Goal: Task Accomplishment & Management: Manage account settings

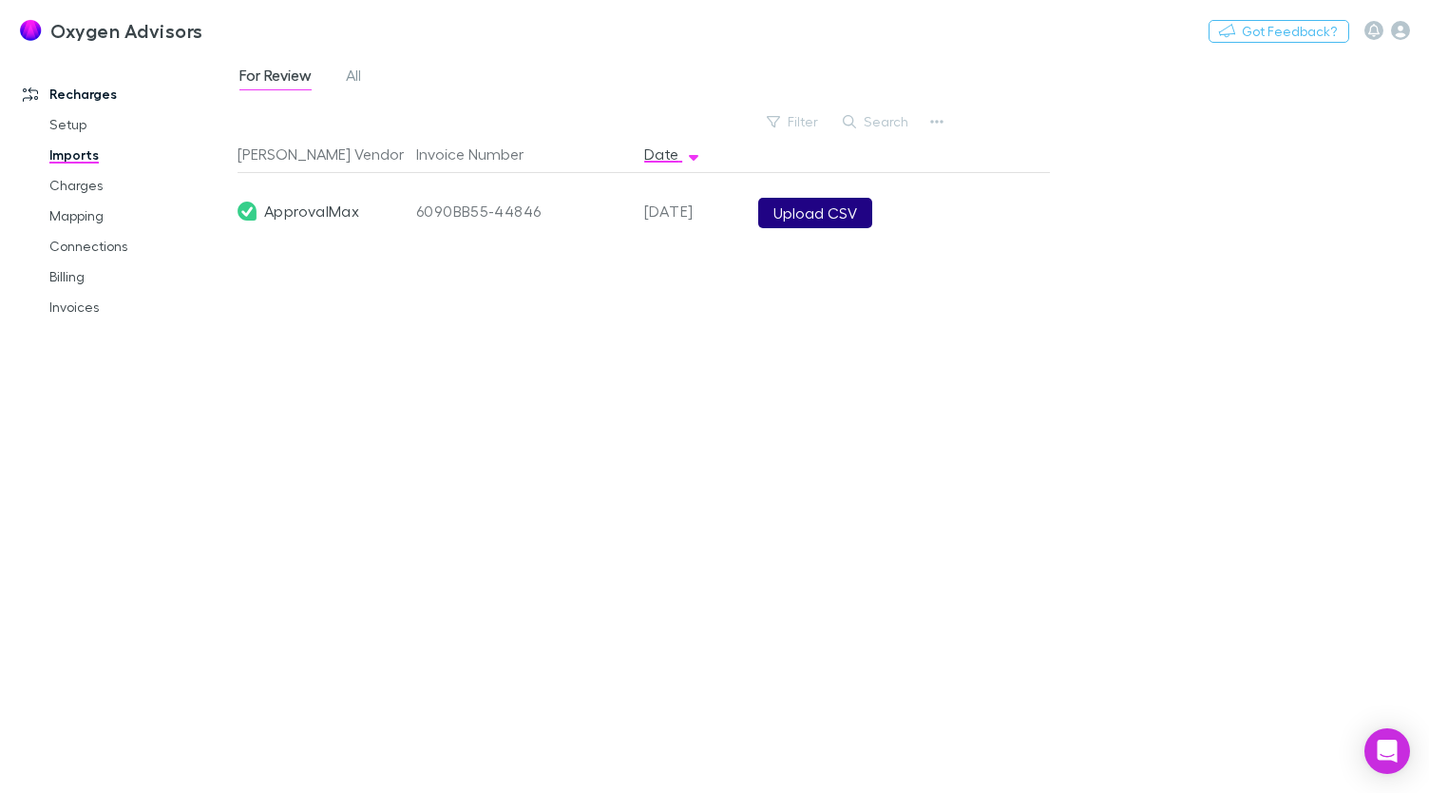
drag, startPoint x: 784, startPoint y: 196, endPoint x: 784, endPoint y: 221, distance: 25.7
click at [784, 197] on div "Upload CSV" at bounding box center [900, 211] width 299 height 76
click at [784, 221] on button "Upload CSV" at bounding box center [815, 213] width 114 height 30
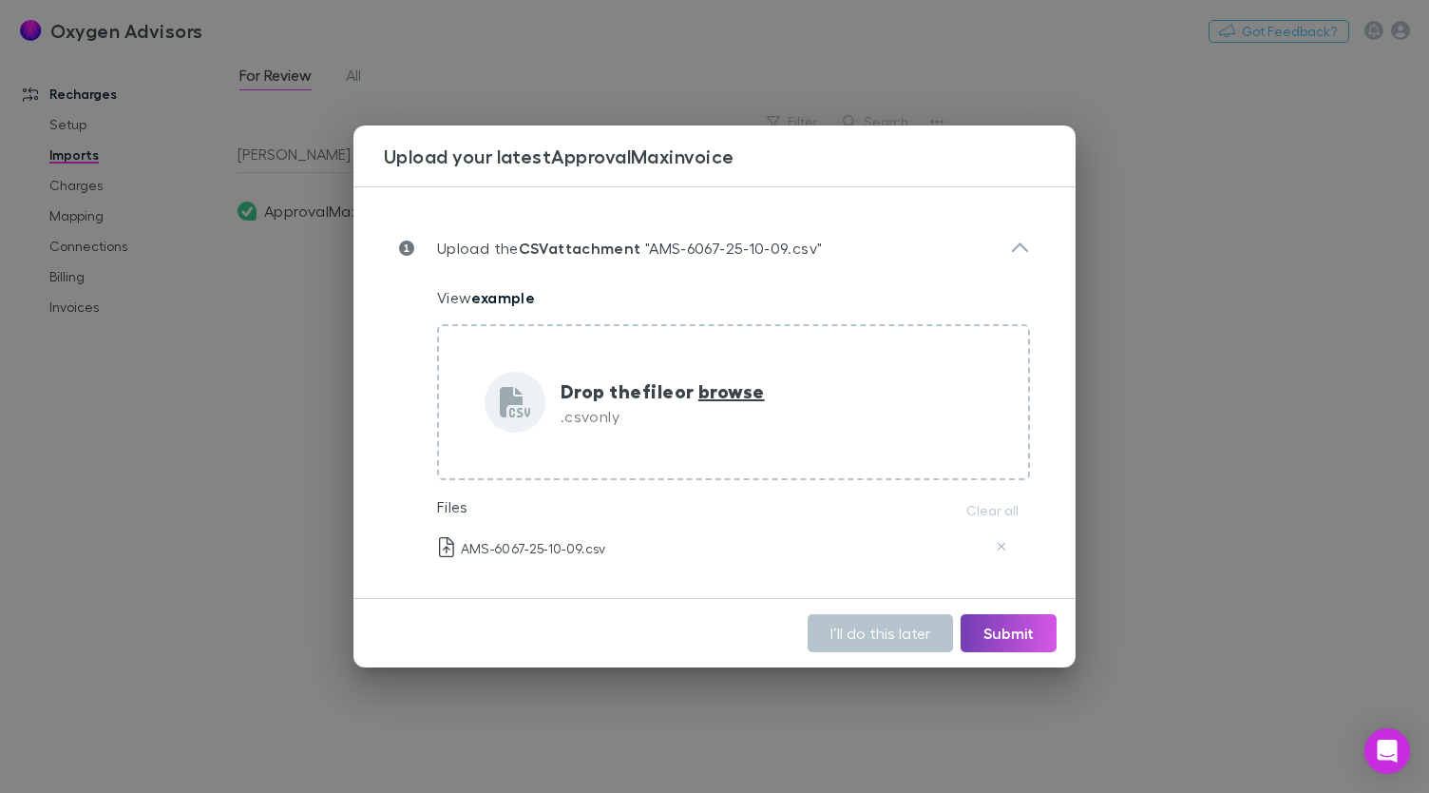
click at [986, 632] on button "Submit" at bounding box center [1009, 633] width 96 height 38
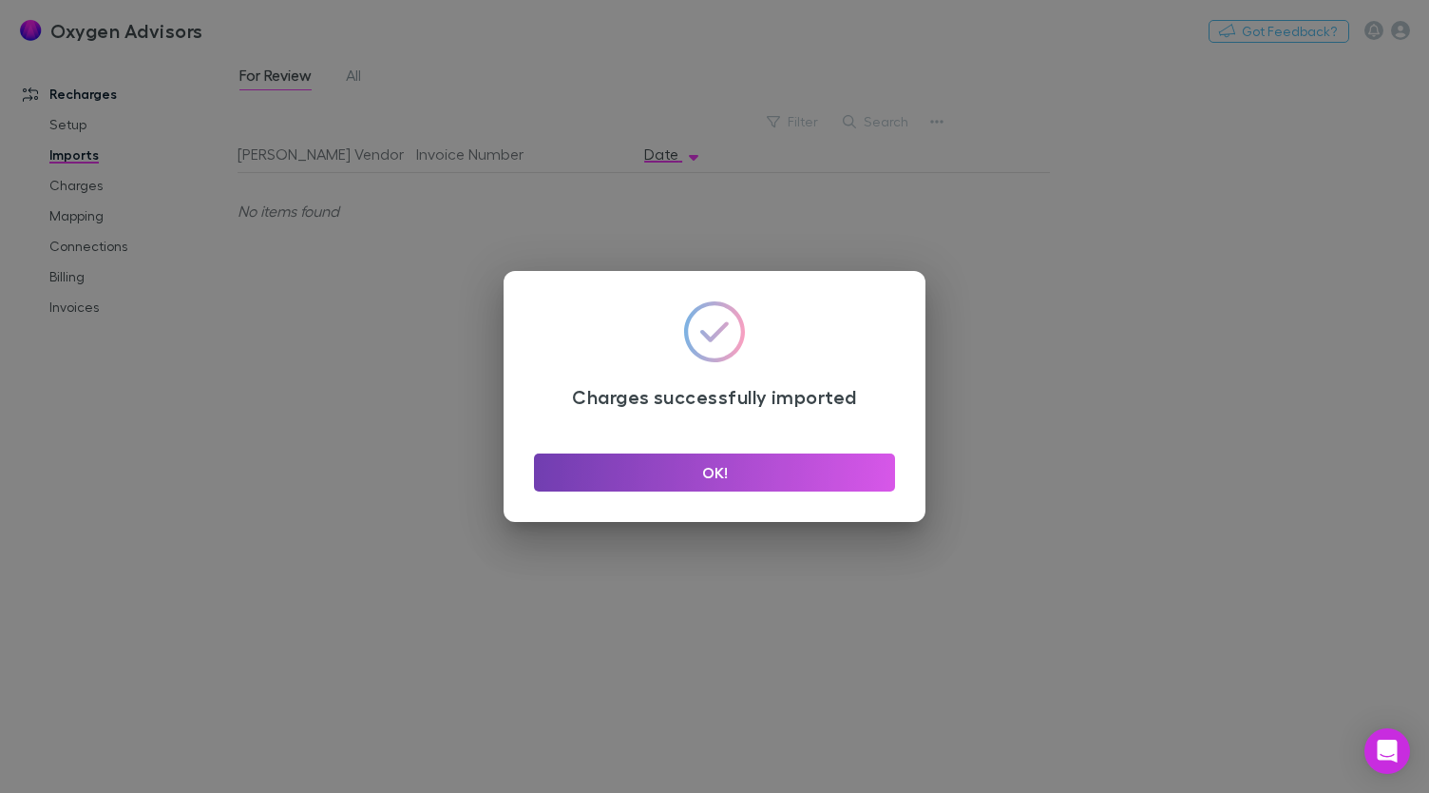
click at [671, 472] on button "OK!" at bounding box center [714, 472] width 361 height 38
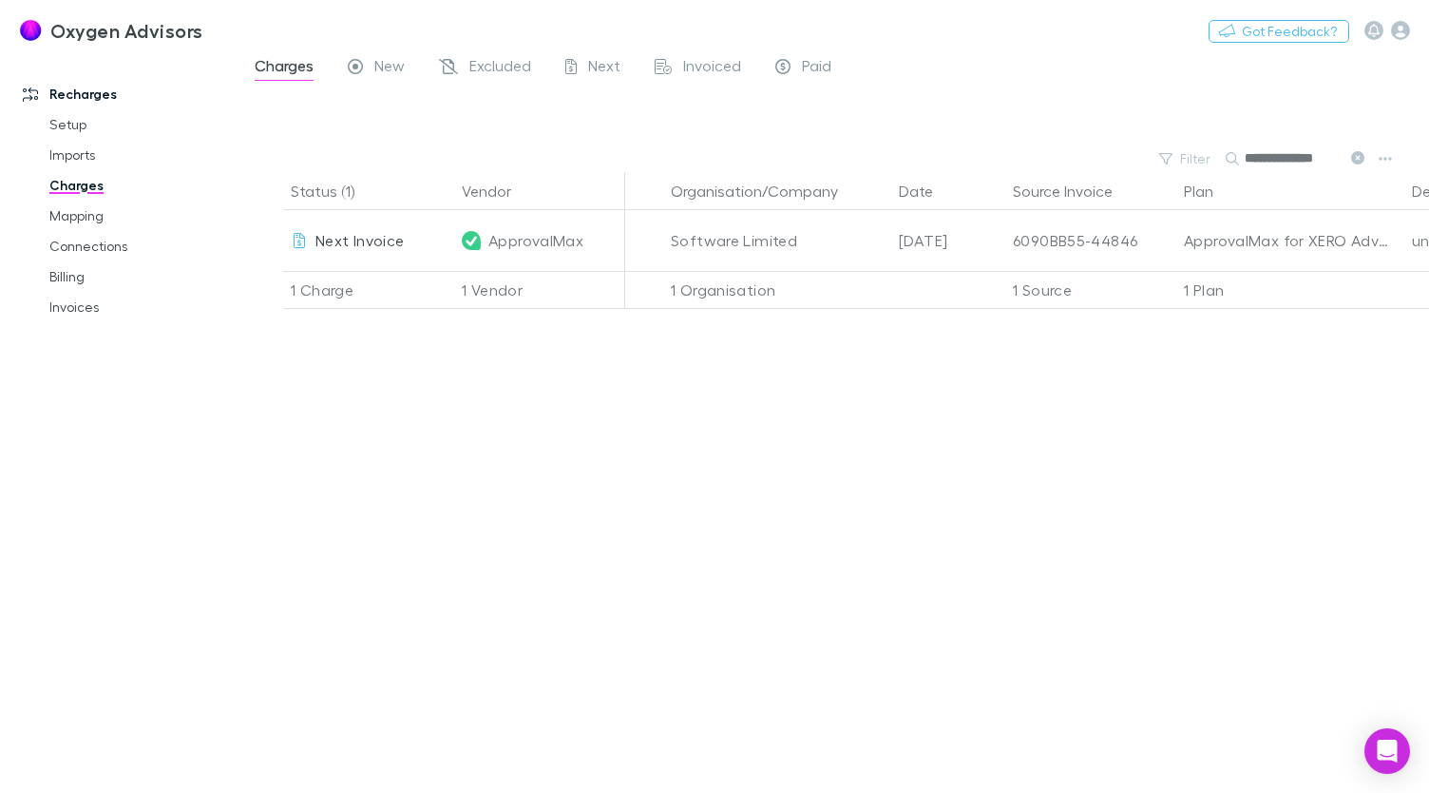
scroll to position [0, 4]
click at [65, 155] on link "Imports" at bounding box center [139, 155] width 218 height 30
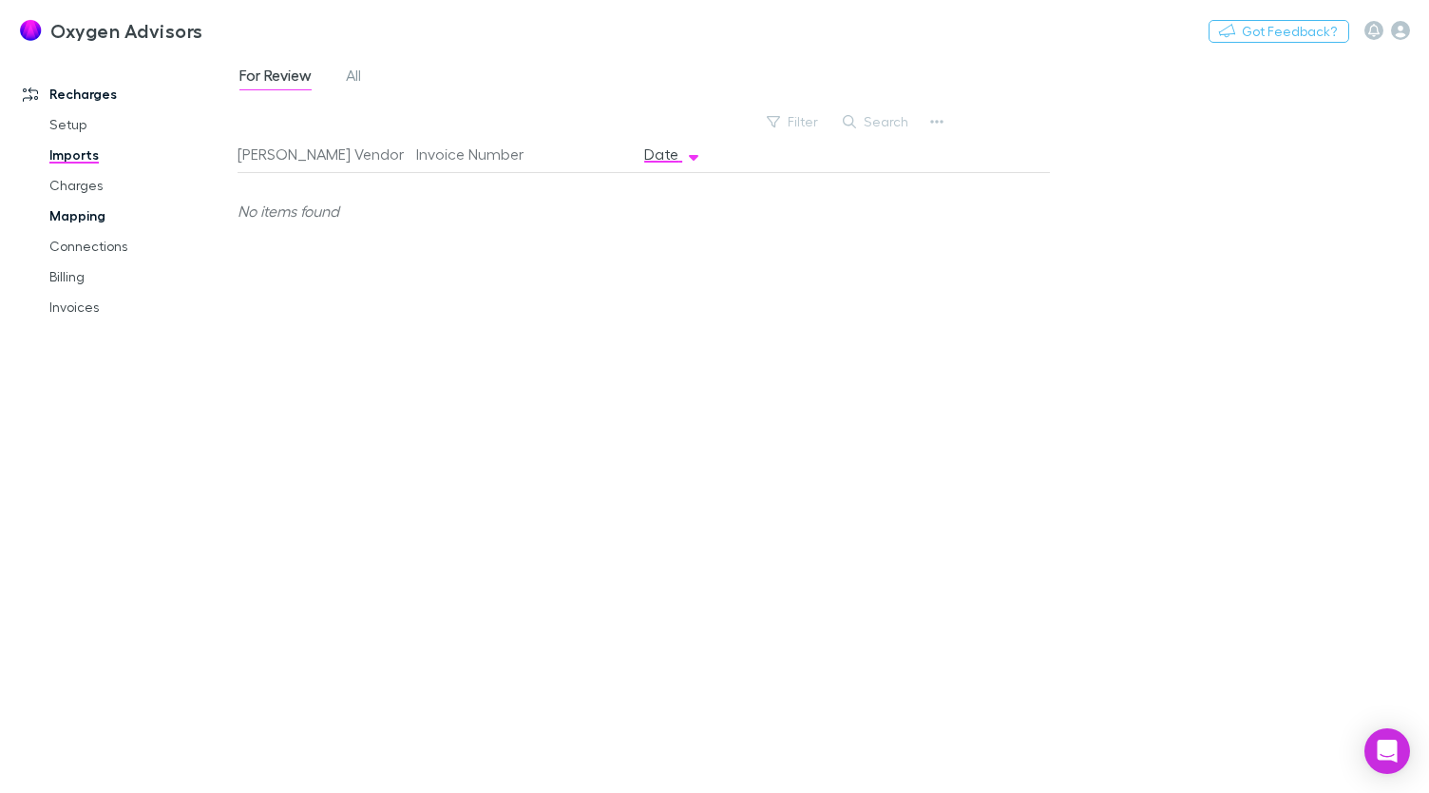
click at [60, 213] on link "Mapping" at bounding box center [139, 216] width 218 height 30
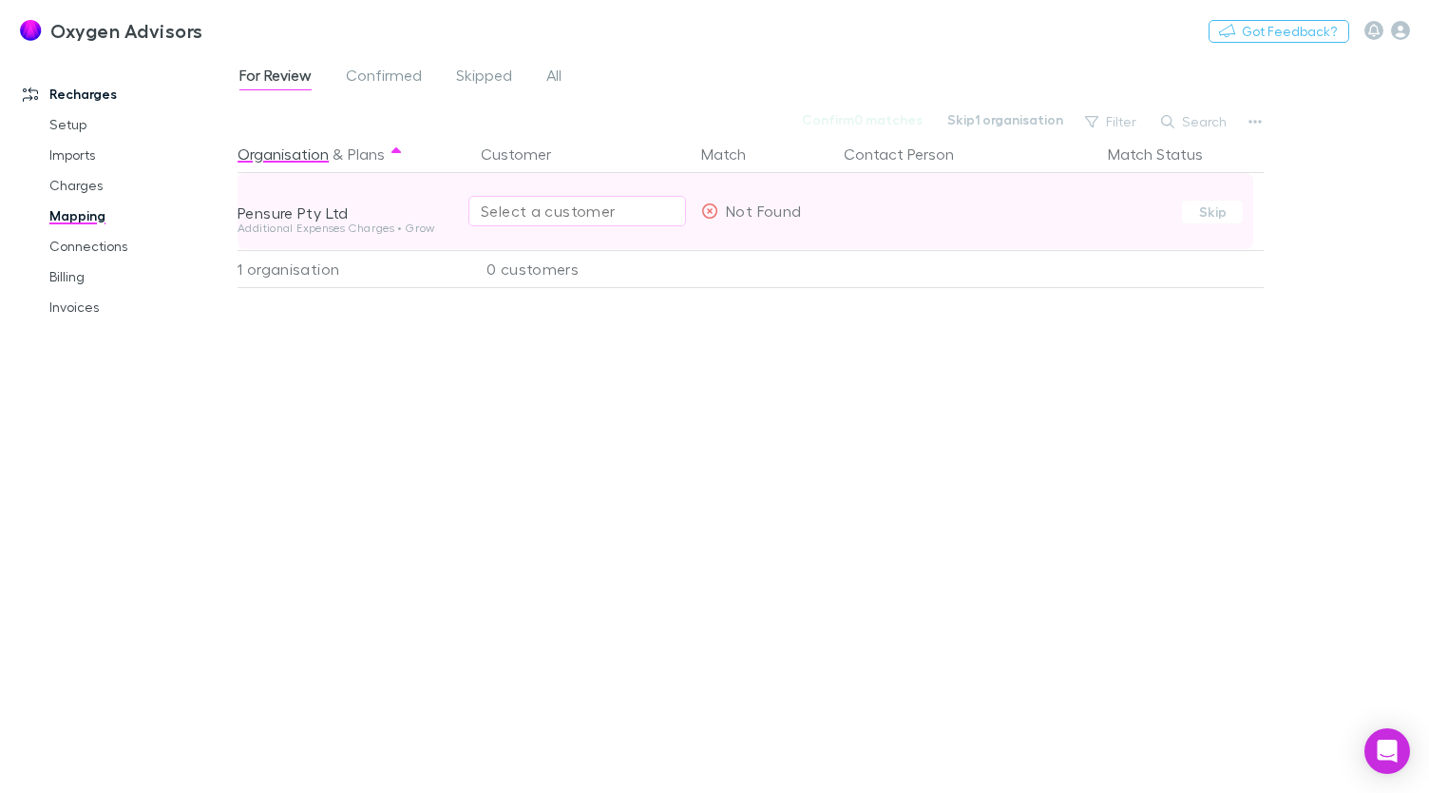
click at [542, 221] on div "Select a customer" at bounding box center [577, 211] width 193 height 23
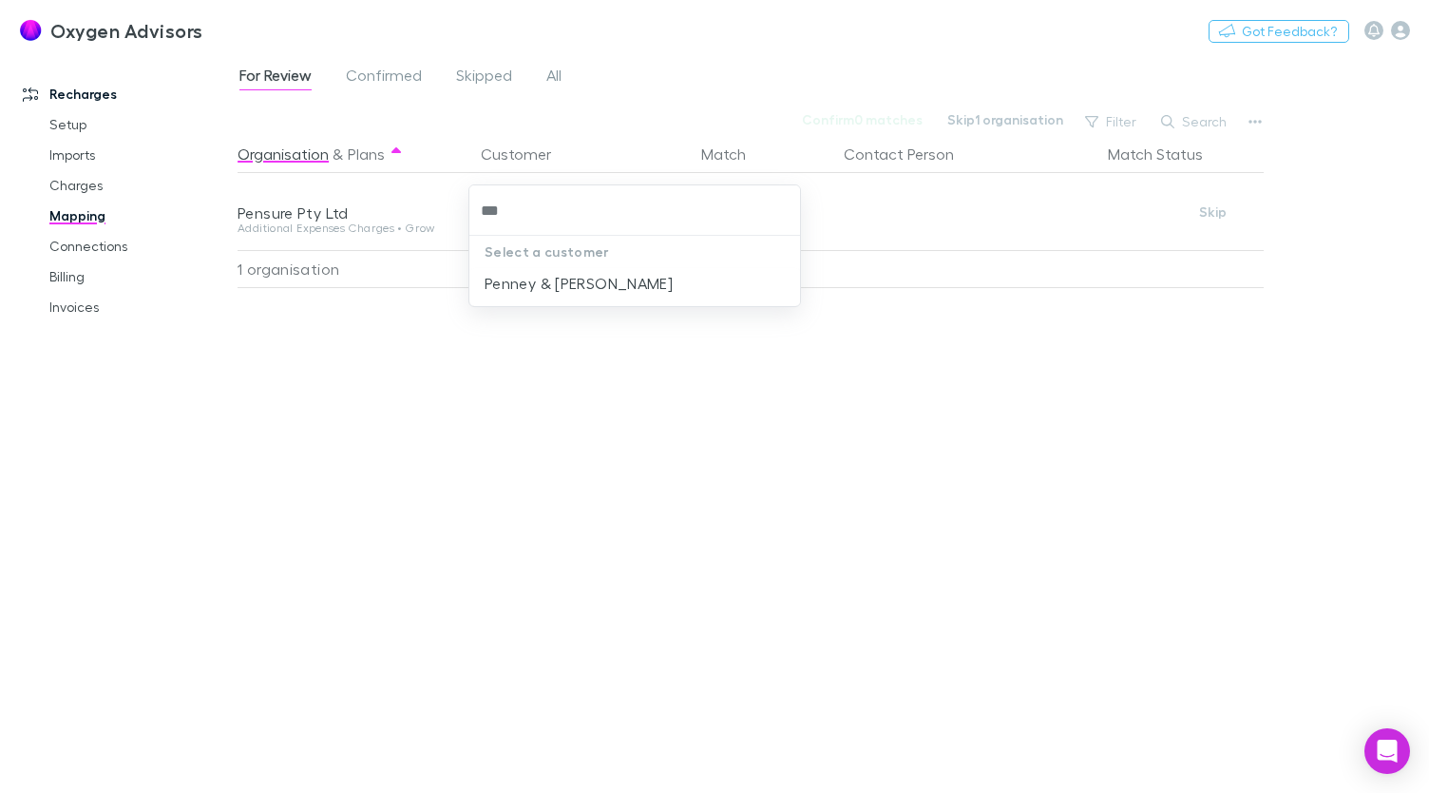
type input "***"
click at [459, 370] on div at bounding box center [714, 396] width 1429 height 793
click at [390, 410] on div "Organisation & Plans Customer Match Contact Person Match Status Pensure Pty Ltd…" at bounding box center [753, 456] width 1031 height 642
click at [86, 258] on link "Connections" at bounding box center [139, 246] width 218 height 30
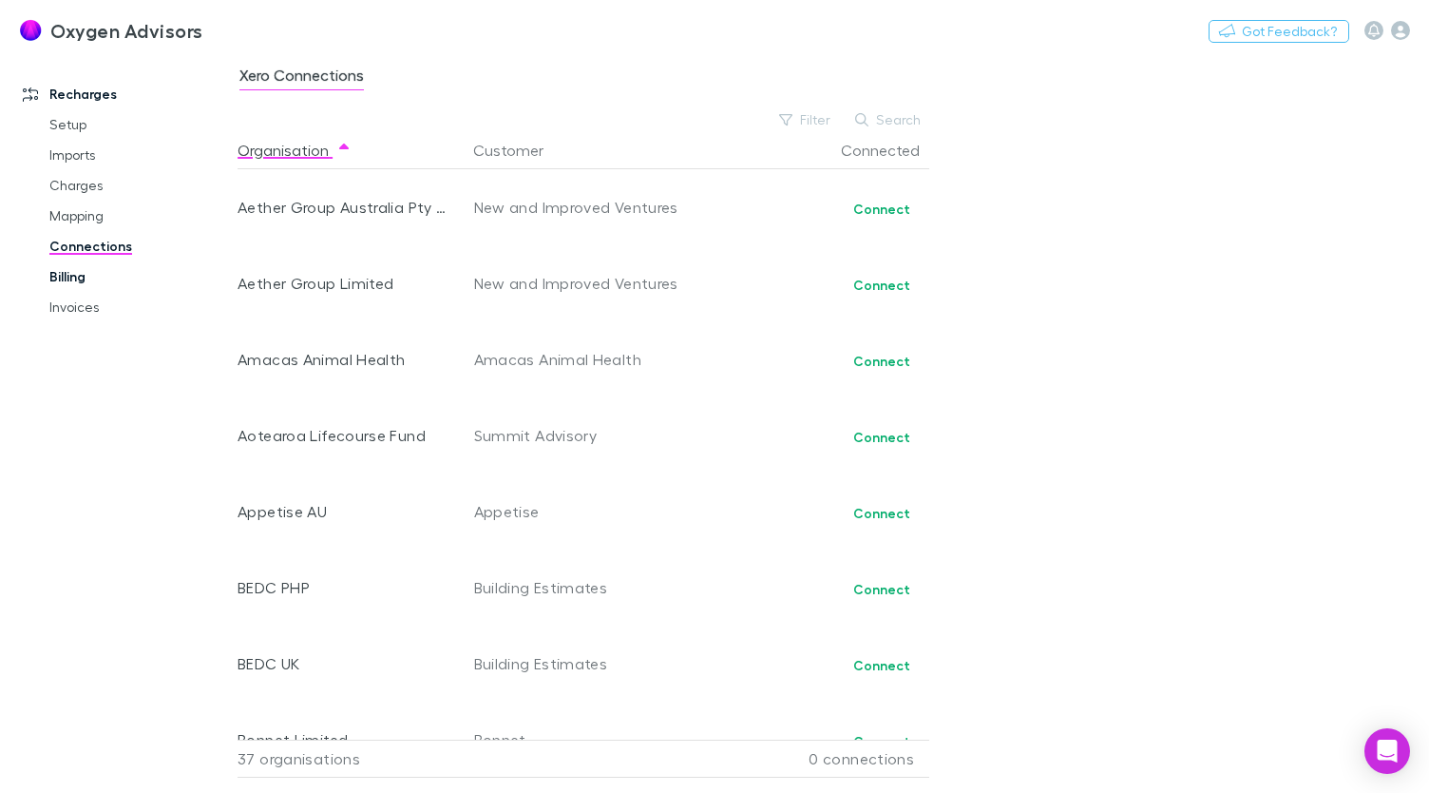
click at [82, 273] on link "Billing" at bounding box center [139, 276] width 218 height 30
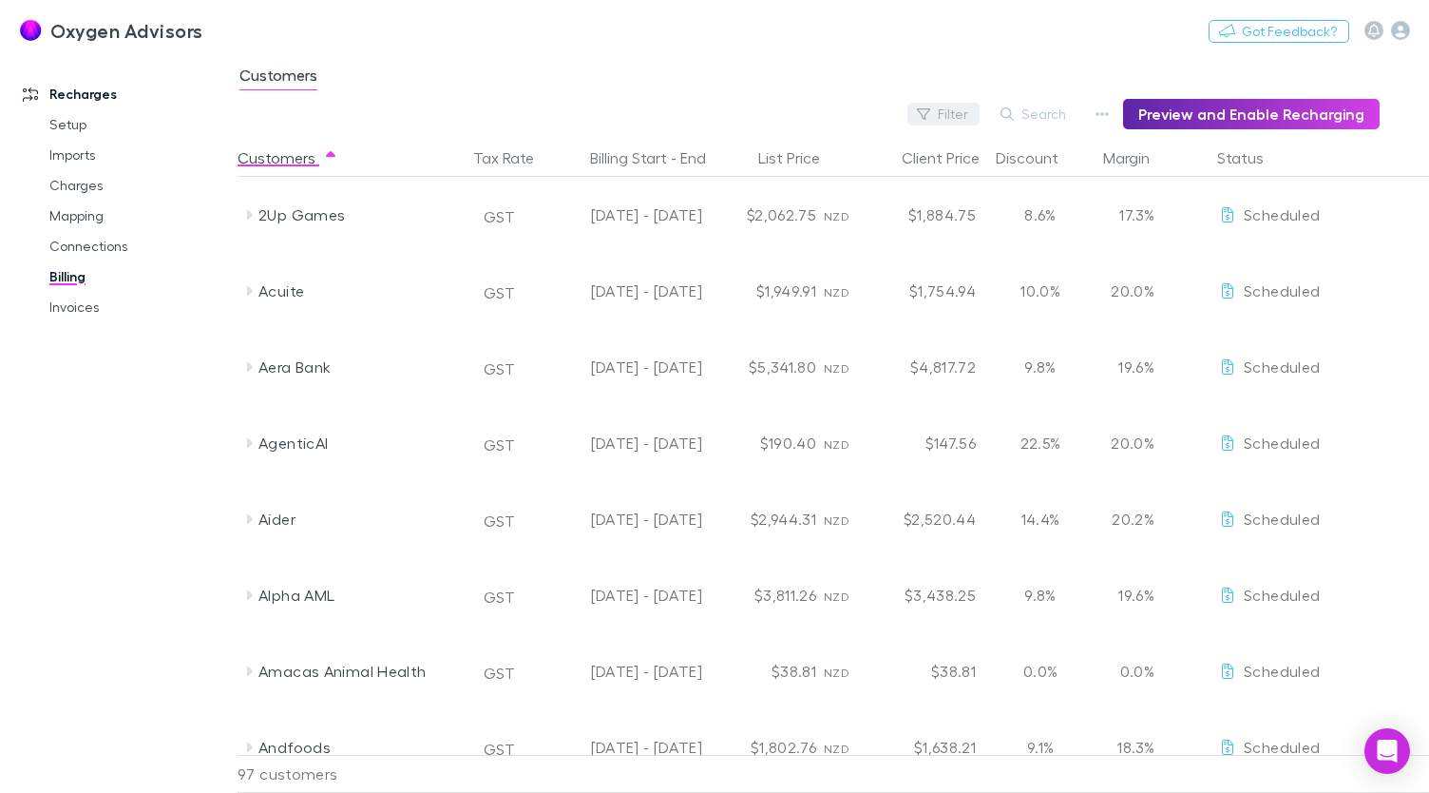
click at [975, 115] on button "Filter" at bounding box center [944, 114] width 72 height 23
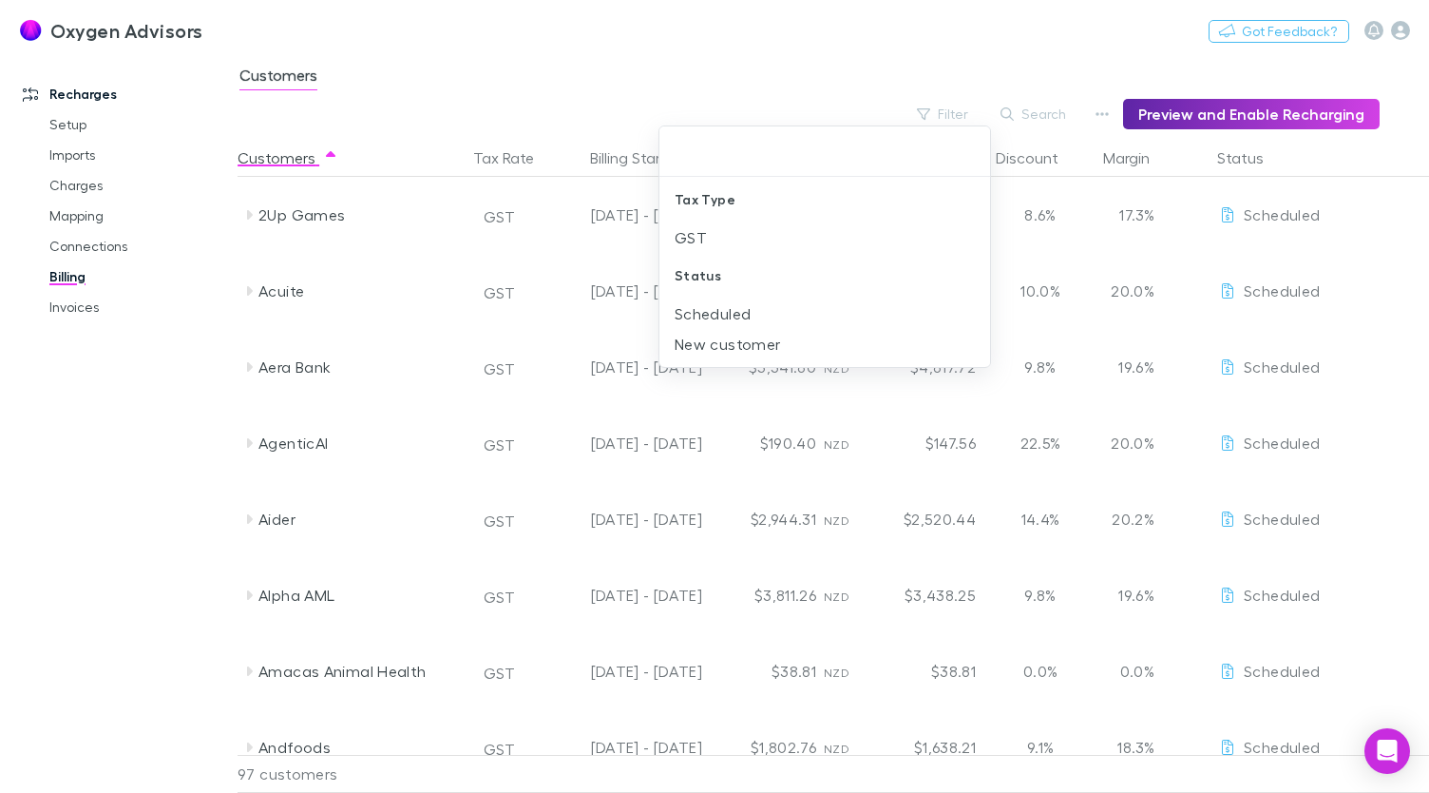
click at [768, 345] on li "New customer" at bounding box center [825, 344] width 332 height 30
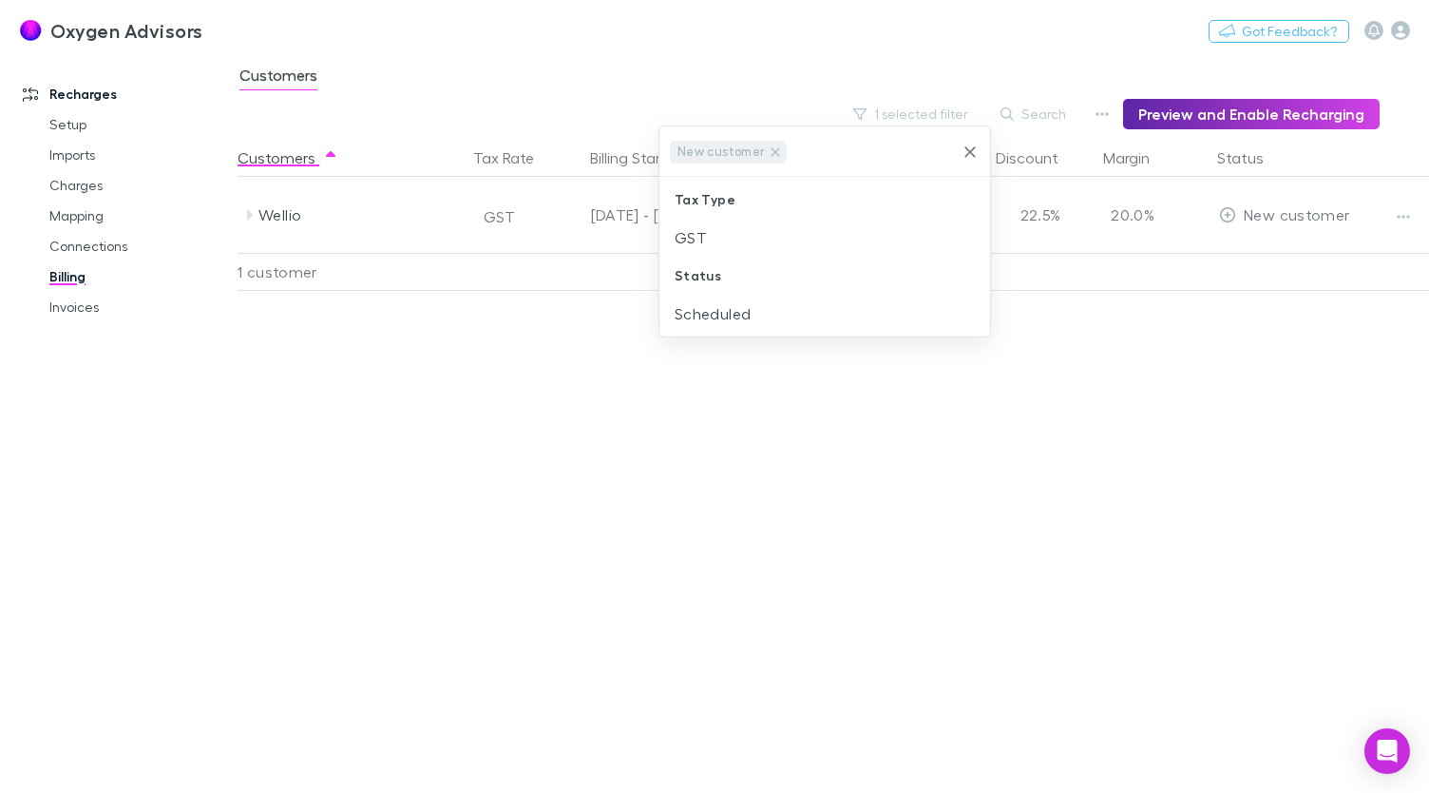
click at [717, 342] on div at bounding box center [714, 396] width 1429 height 793
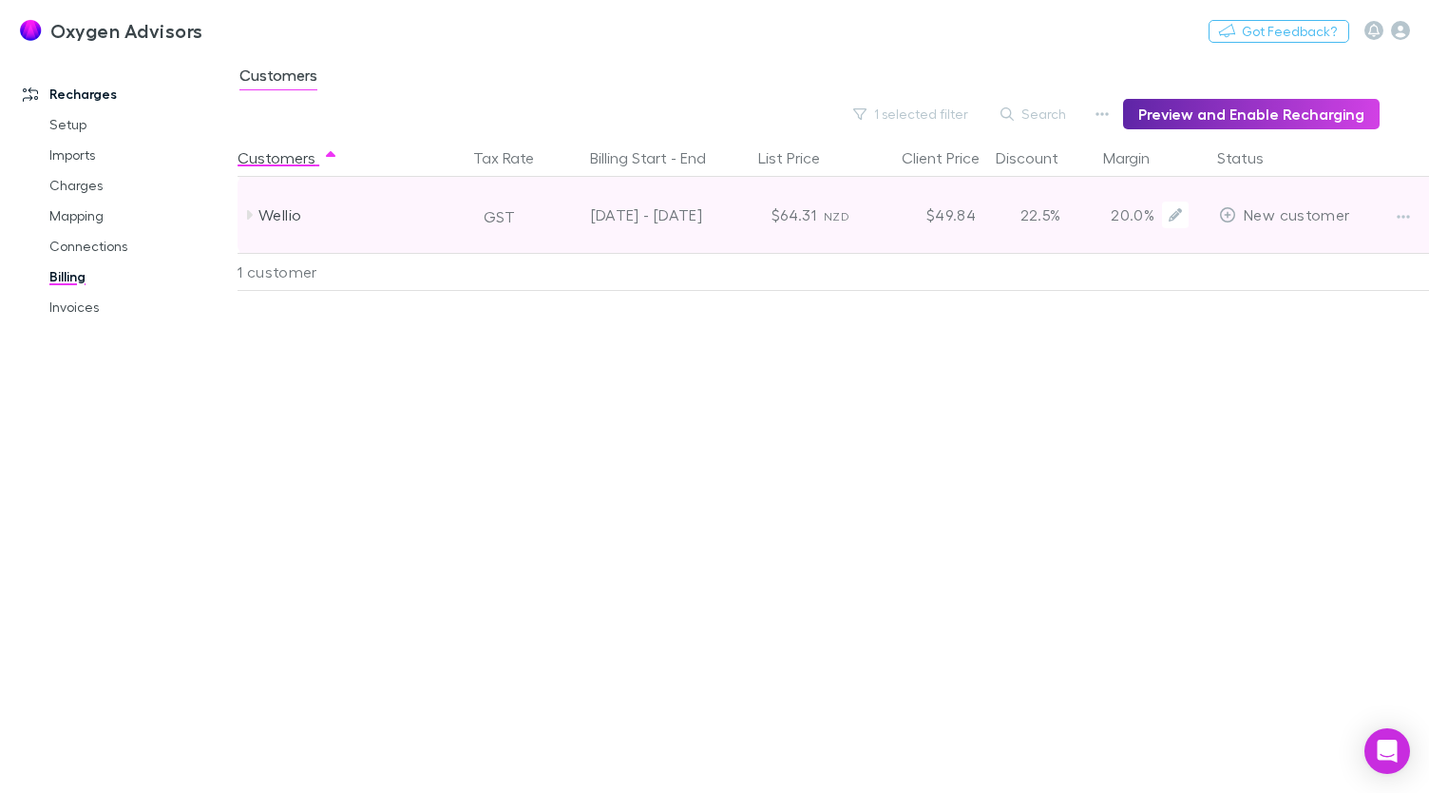
click at [1418, 212] on div at bounding box center [1418, 215] width 71 height 76
click at [1404, 215] on icon "button" at bounding box center [1403, 216] width 13 height 15
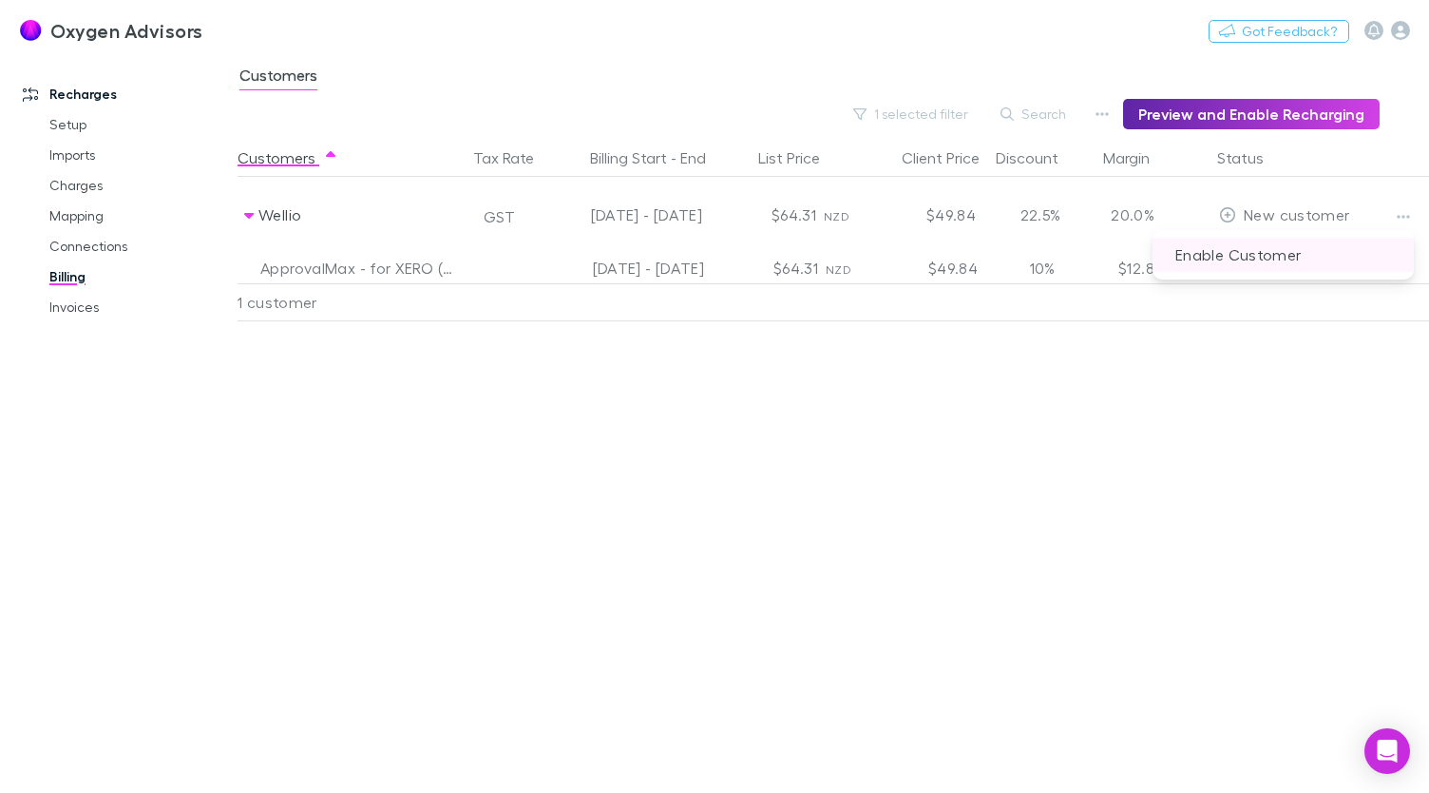
click at [1290, 254] on p "Enable Customer" at bounding box center [1283, 255] width 261 height 34
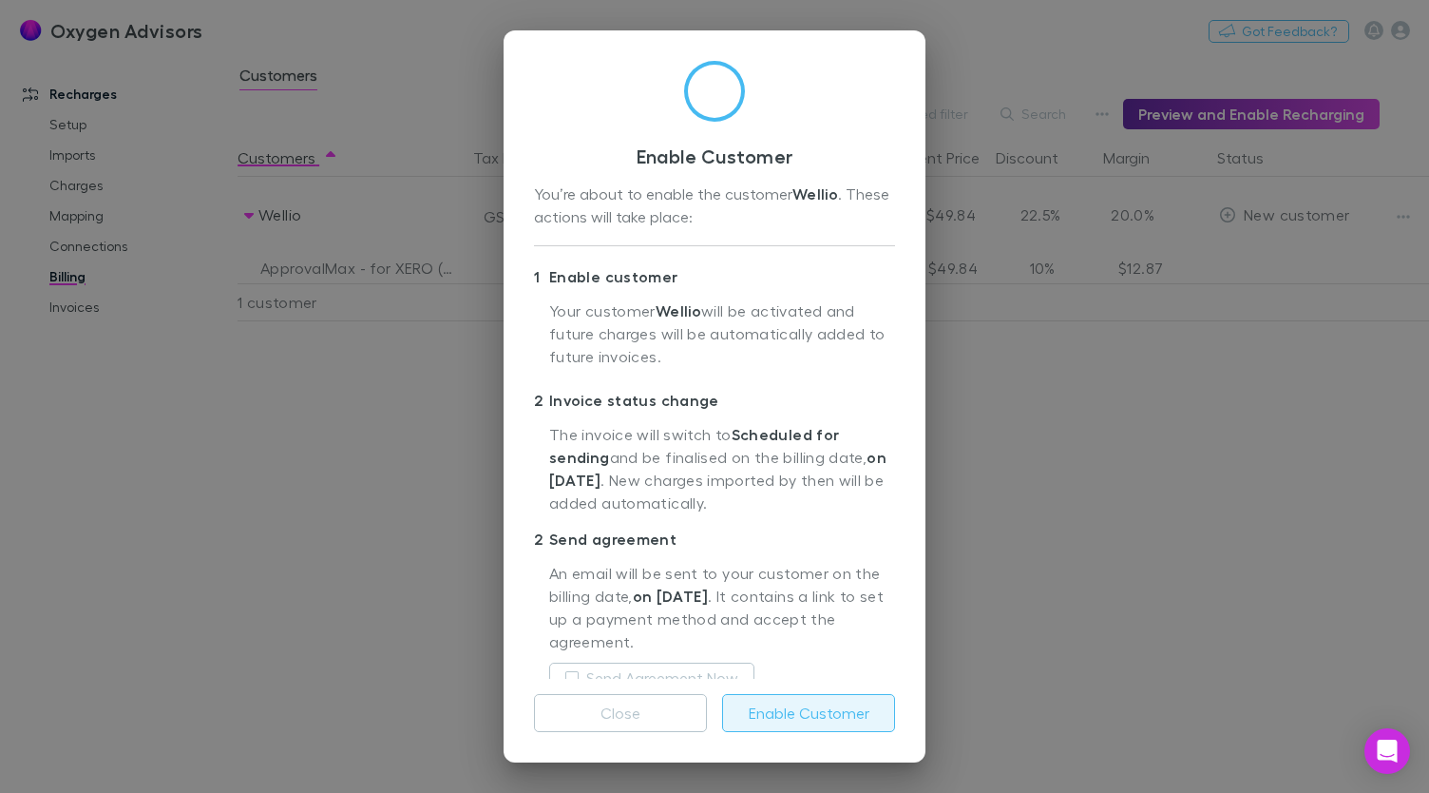
click at [786, 719] on button "Enable Customer" at bounding box center [808, 713] width 173 height 38
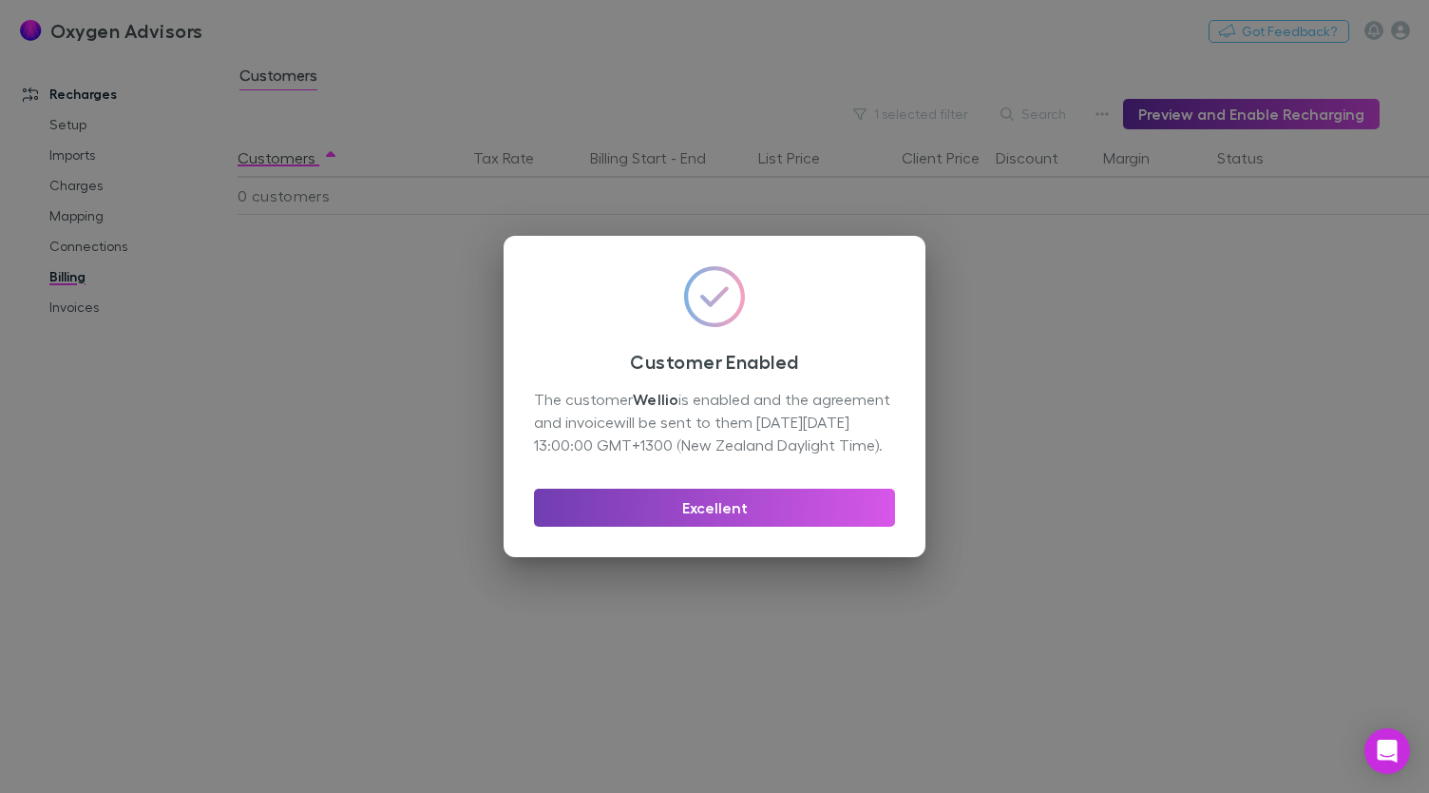
click at [815, 522] on button "Excellent" at bounding box center [714, 507] width 361 height 38
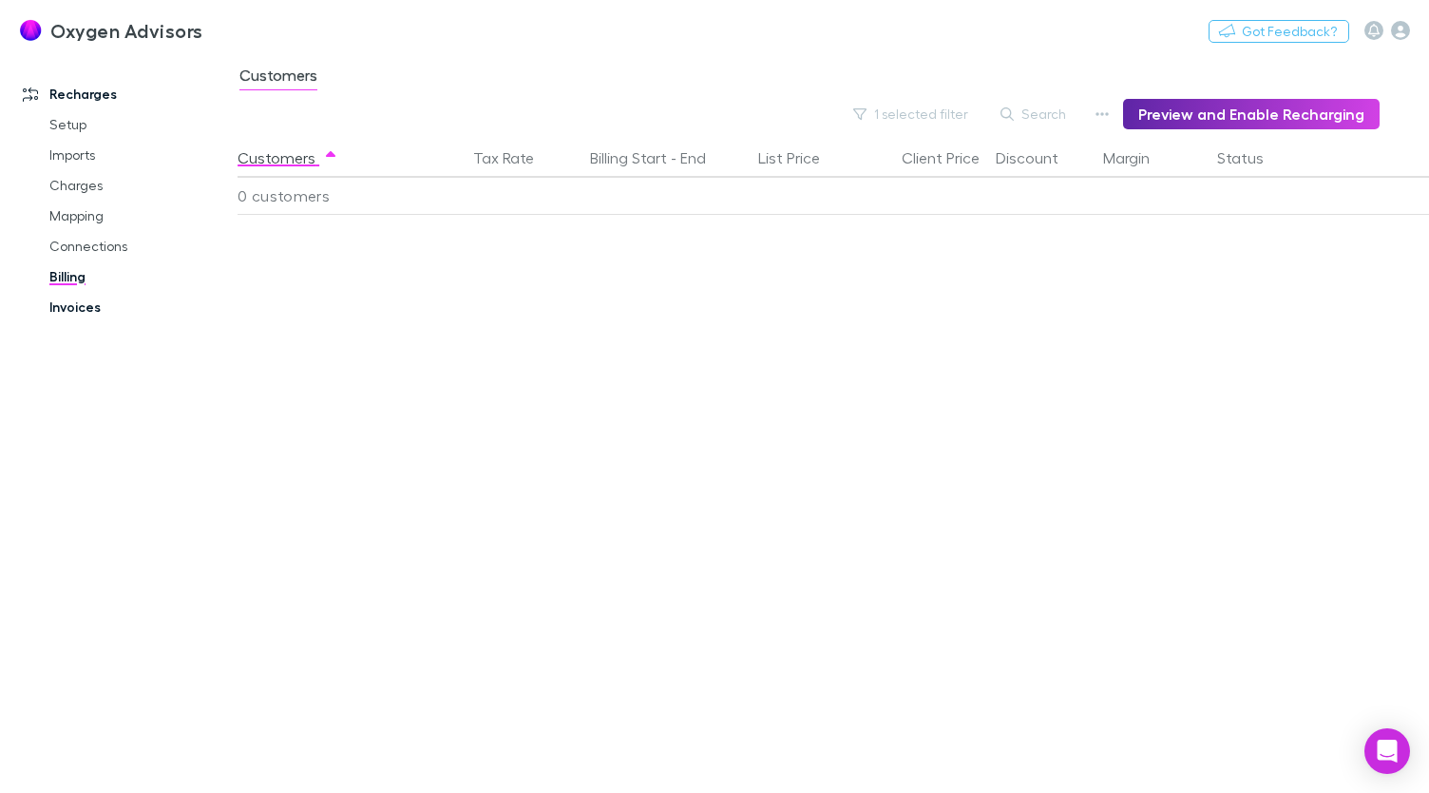
click at [61, 307] on link "Invoices" at bounding box center [139, 307] width 218 height 30
